Goal: Find specific page/section: Find specific page/section

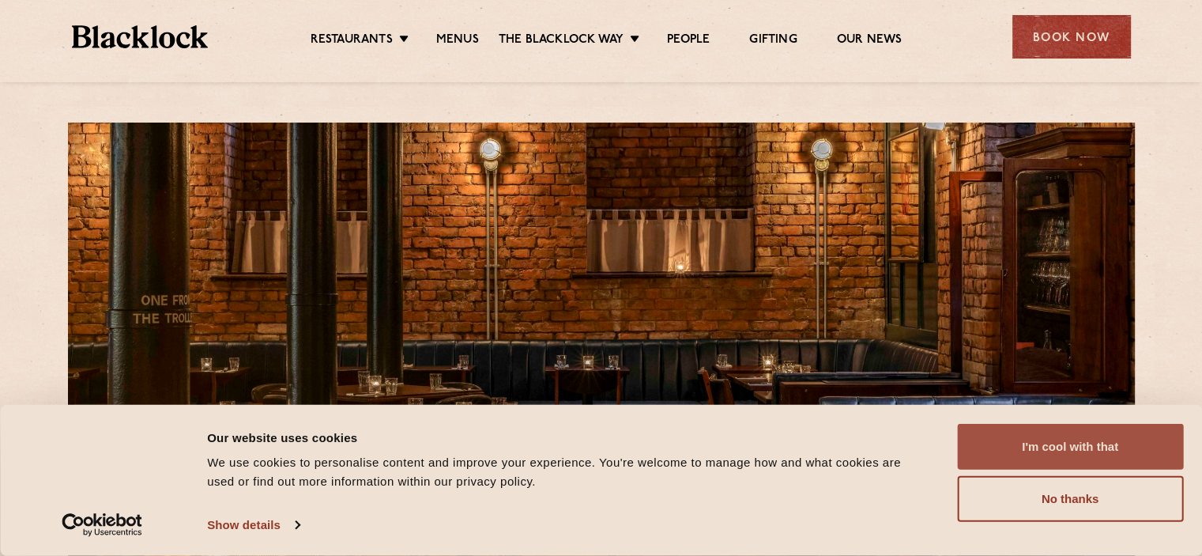
click at [1089, 445] on button "I'm cool with that" at bounding box center [1070, 447] width 226 height 46
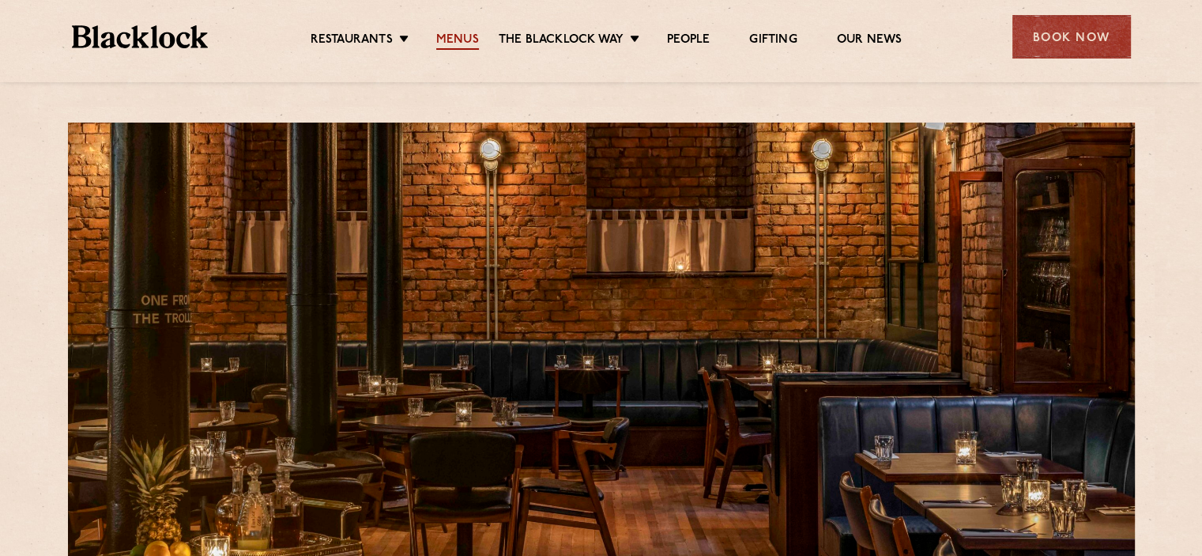
click at [466, 36] on link "Menus" at bounding box center [457, 40] width 43 height 17
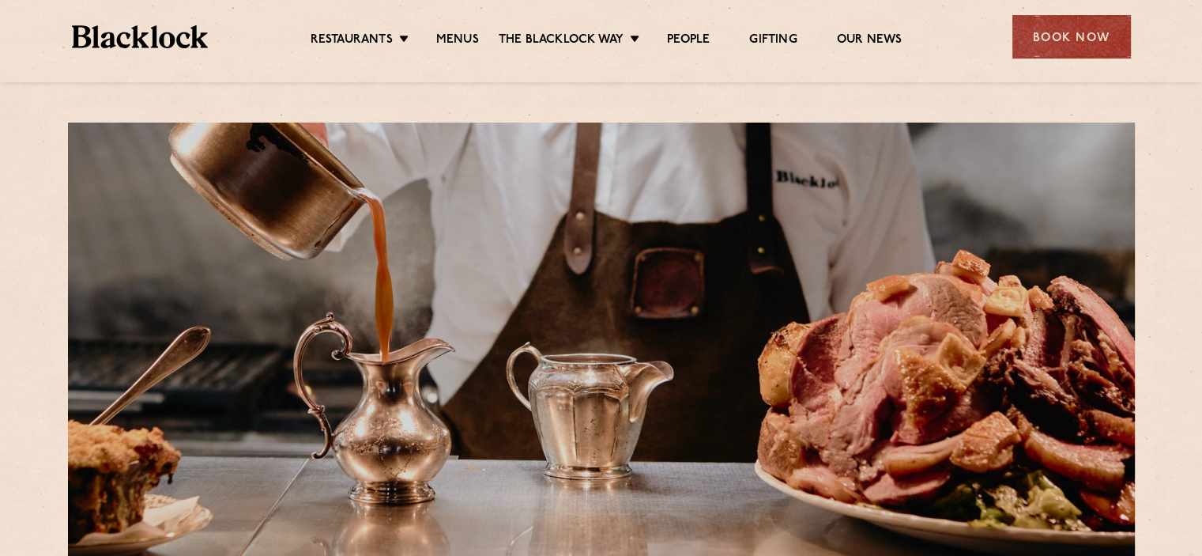
scroll to position [474, 0]
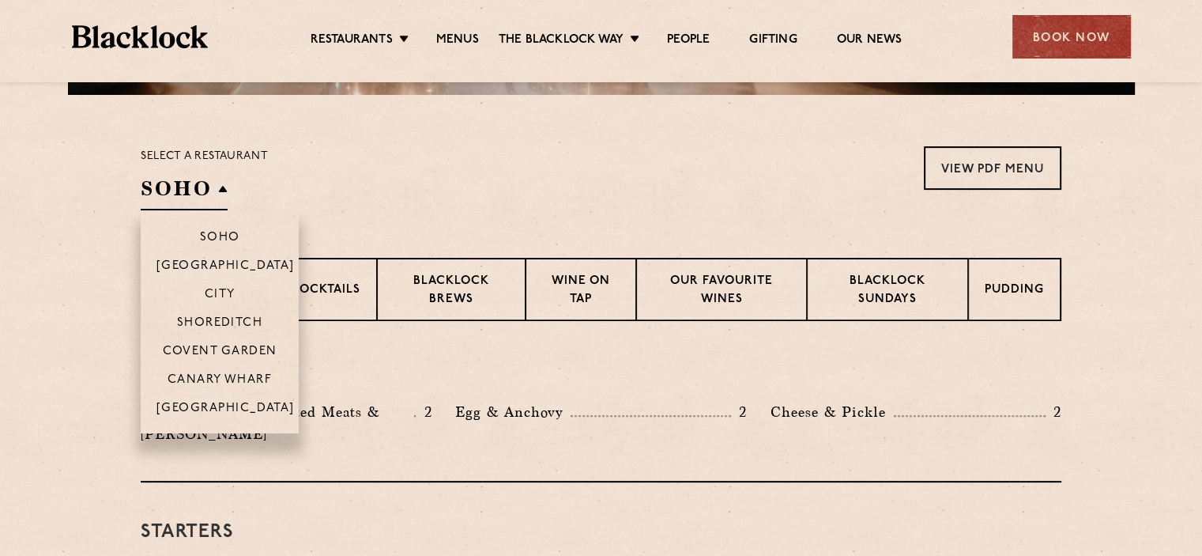
click at [217, 187] on h2 "SOHO" at bounding box center [184, 193] width 87 height 36
click at [219, 409] on p "[GEOGRAPHIC_DATA]" at bounding box center [226, 410] width 138 height 16
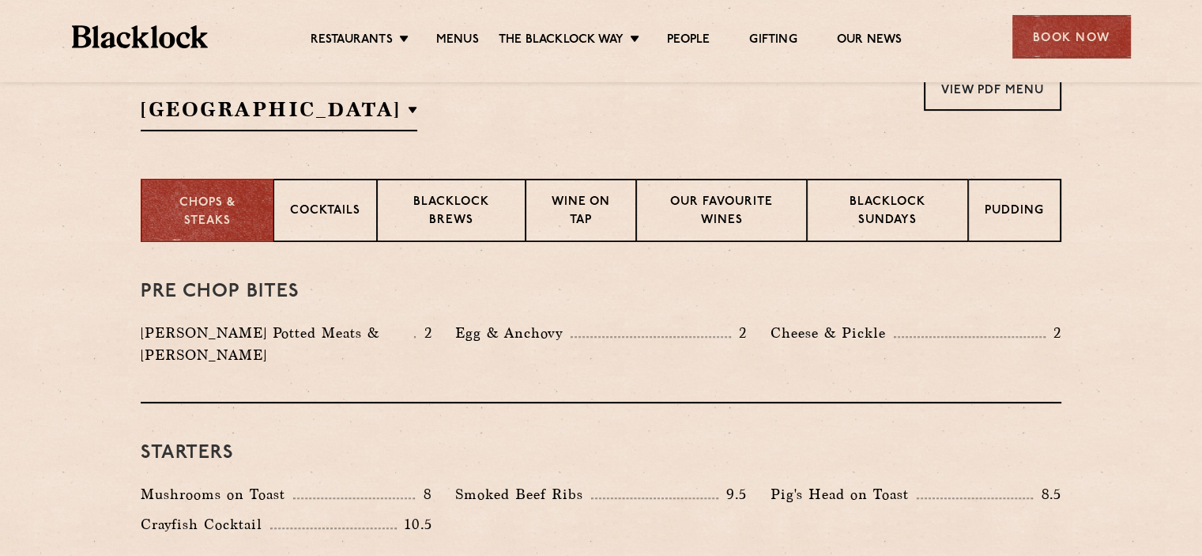
scroll to position [632, 0]
